Goal: Information Seeking & Learning: Learn about a topic

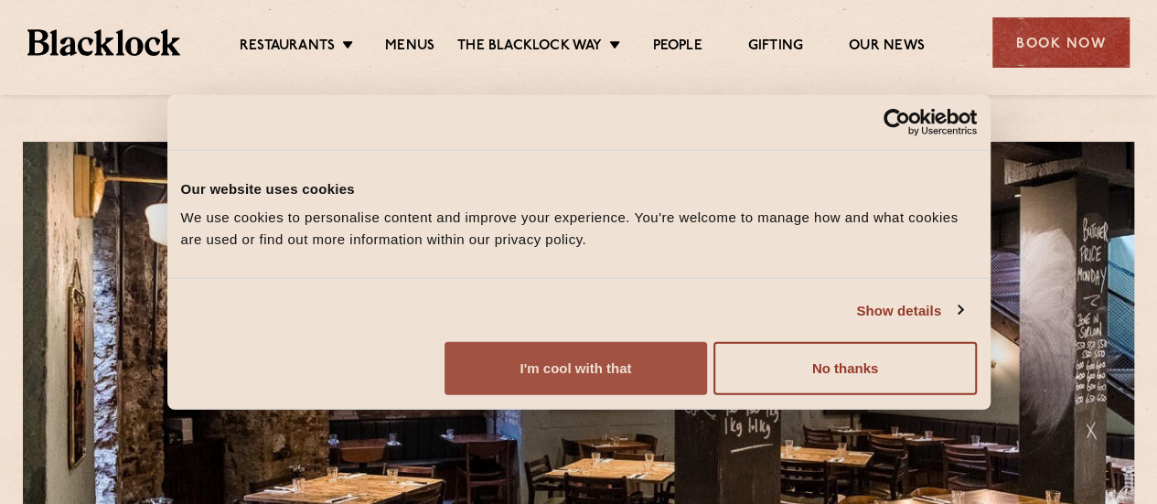
click at [707, 385] on button "I'm cool with that" at bounding box center [576, 368] width 263 height 53
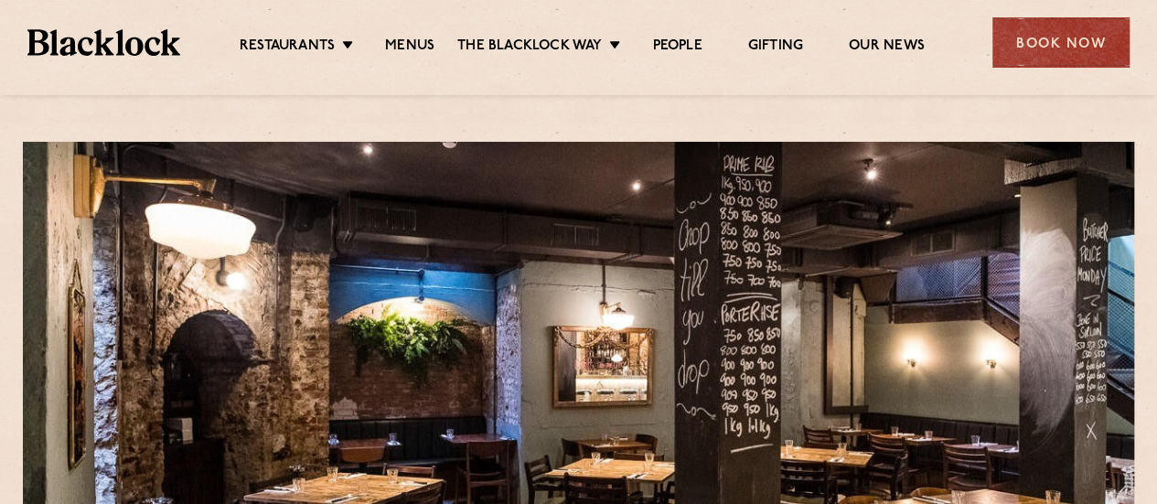
click at [403, 45] on link "Menus" at bounding box center [409, 48] width 49 height 20
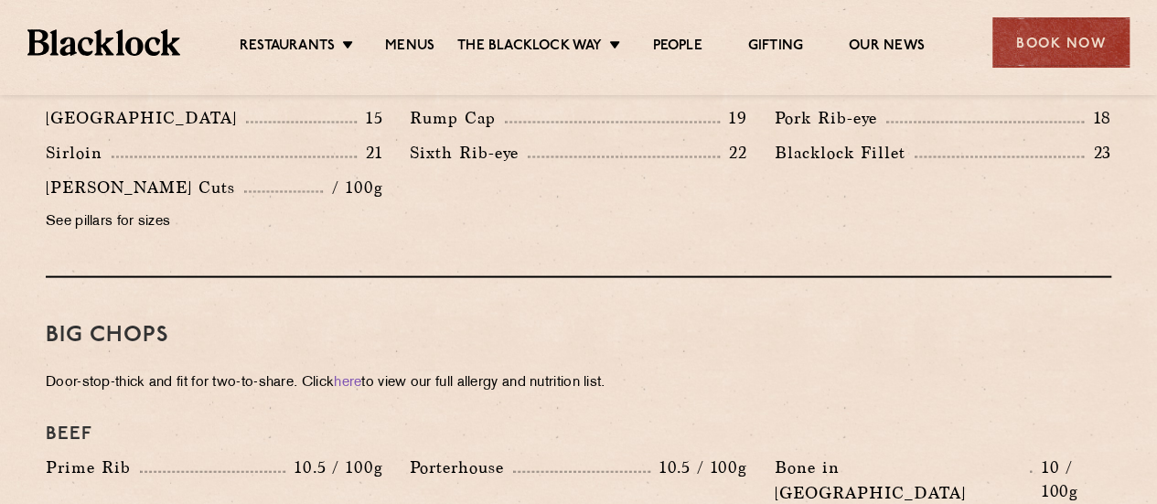
scroll to position [2196, 0]
